Goal: Information Seeking & Learning: Learn about a topic

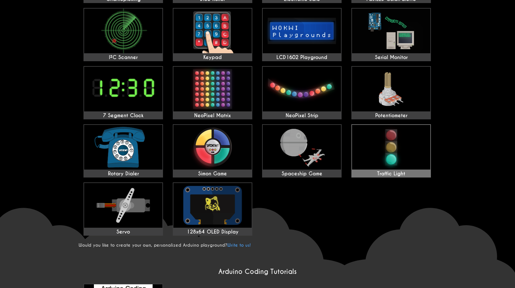
scroll to position [183, 0]
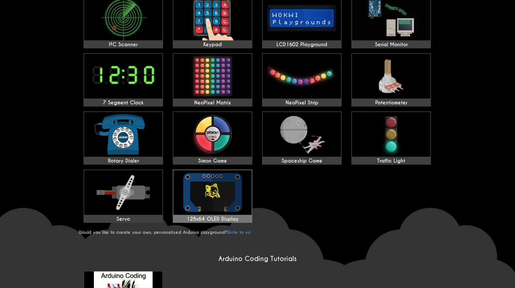
click at [200, 190] on img at bounding box center [212, 192] width 78 height 45
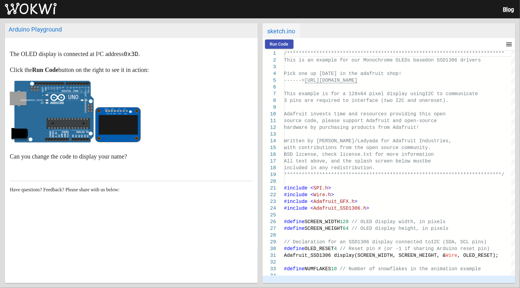
click at [271, 42] on span "Run Code" at bounding box center [279, 44] width 19 height 5
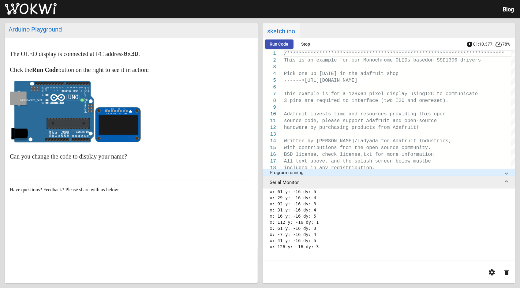
click at [207, 133] on p at bounding box center [131, 113] width 243 height 65
